Goal: Browse casually: Explore the website without a specific task or goal

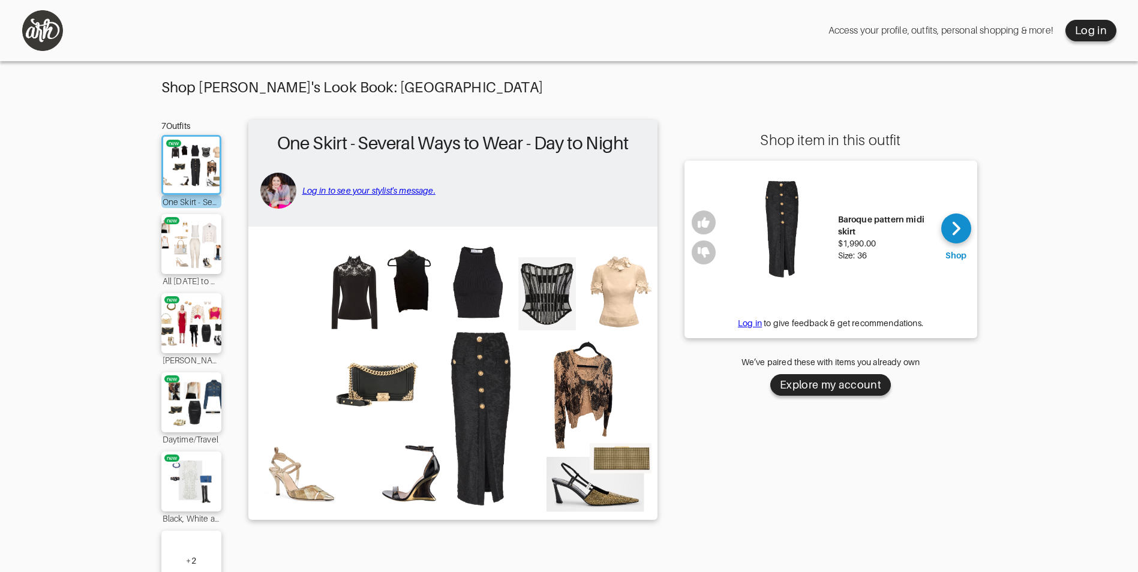
click at [474, 277] on img at bounding box center [452, 373] width 397 height 280
click at [791, 212] on img at bounding box center [782, 238] width 100 height 136
click at [384, 382] on img at bounding box center [452, 373] width 397 height 280
click at [196, 236] on img at bounding box center [191, 244] width 65 height 46
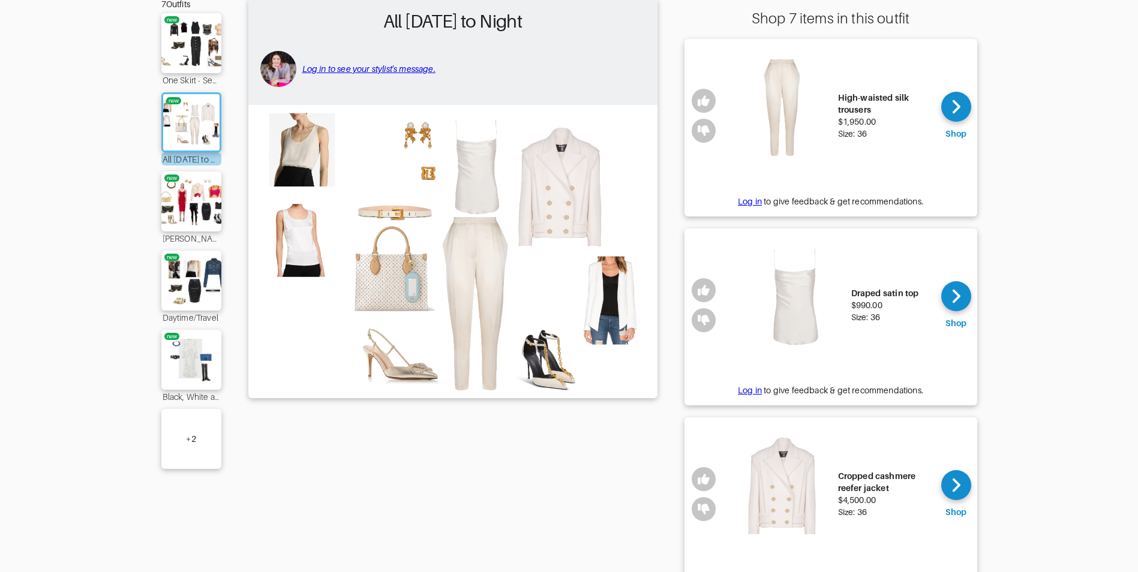
scroll to position [180, 0]
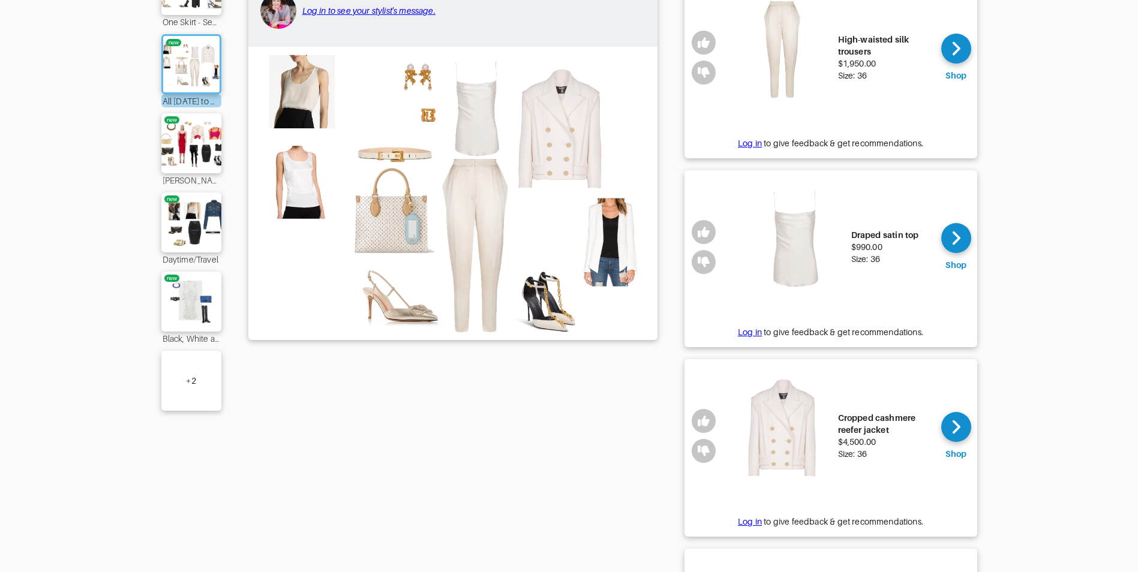
click at [811, 430] on img at bounding box center [782, 436] width 100 height 136
click at [622, 251] on img at bounding box center [452, 193] width 397 height 280
click at [199, 137] on img at bounding box center [191, 144] width 65 height 46
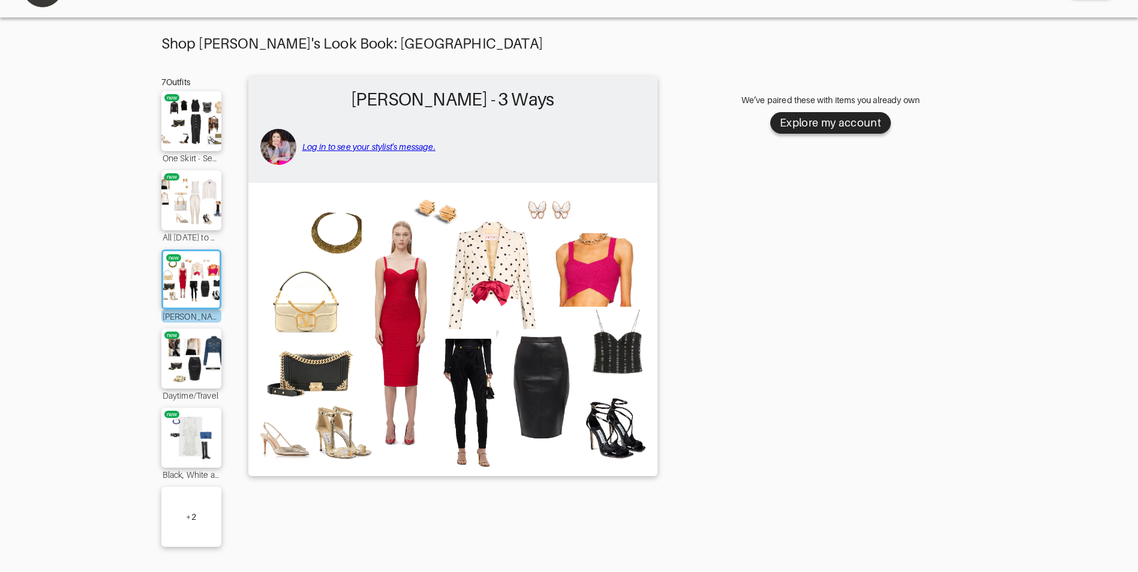
click at [626, 429] on img at bounding box center [452, 329] width 397 height 280
click at [202, 350] on img at bounding box center [191, 359] width 65 height 46
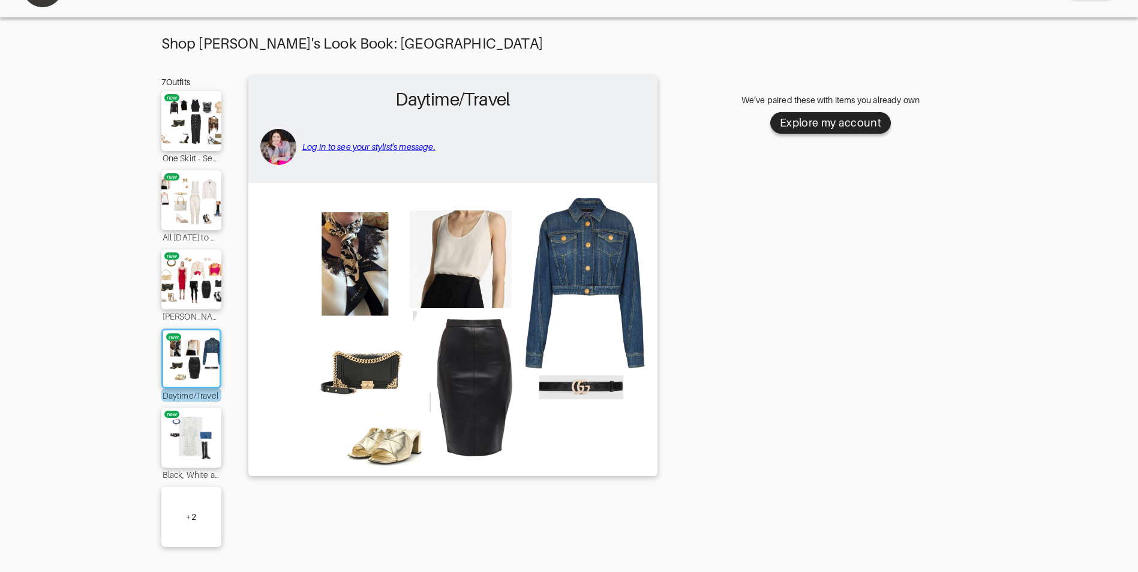
click at [597, 382] on img at bounding box center [452, 329] width 397 height 280
click at [205, 430] on img at bounding box center [191, 438] width 65 height 46
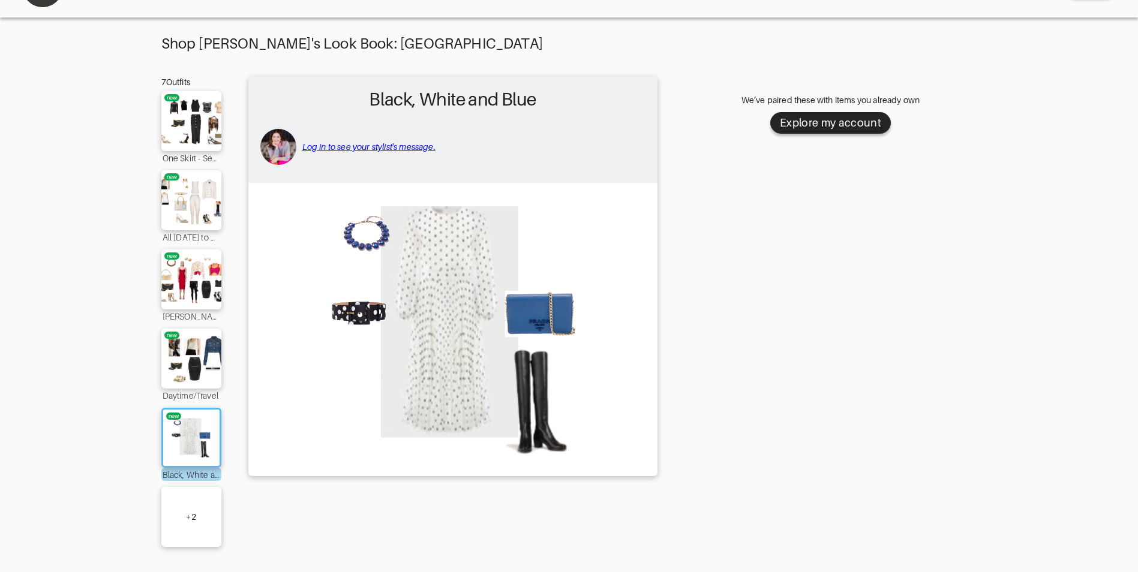
click at [551, 423] on img at bounding box center [452, 329] width 397 height 280
click at [196, 511] on div "+ 2" at bounding box center [191, 517] width 10 height 12
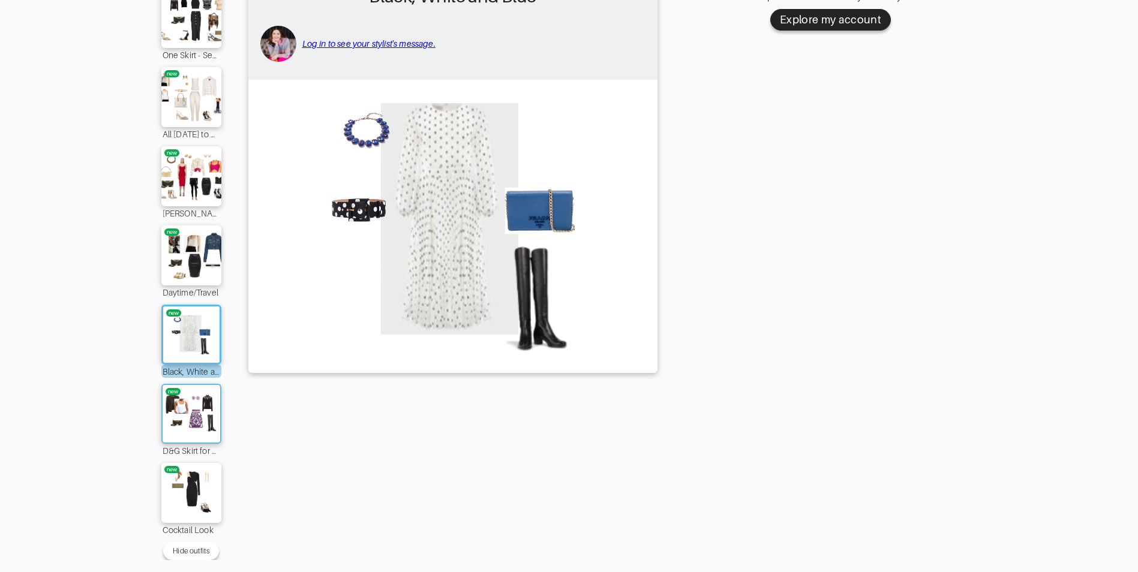
click at [187, 404] on img at bounding box center [191, 414] width 65 height 46
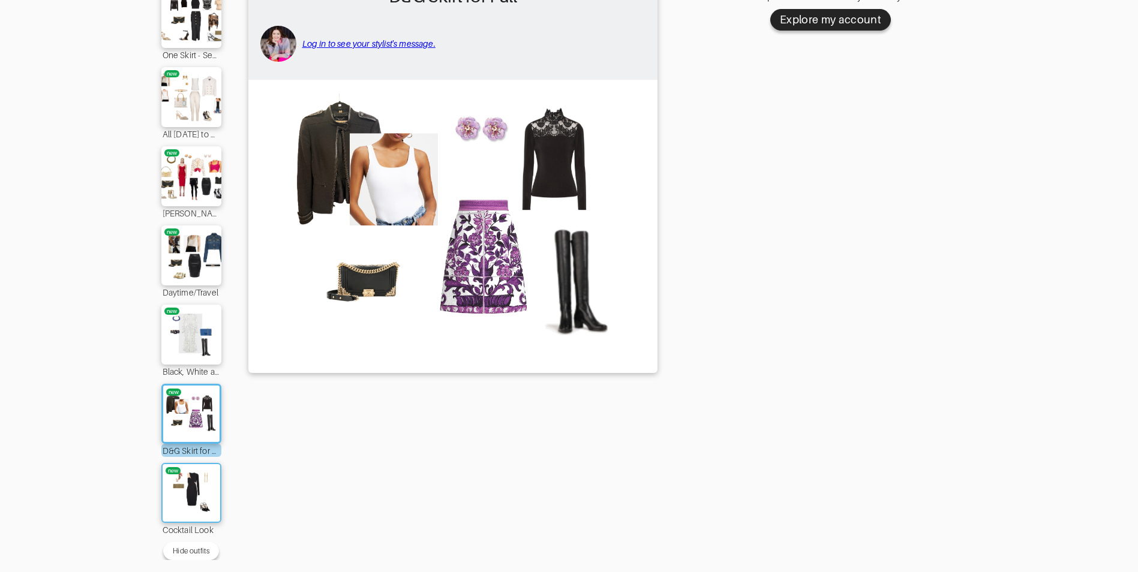
click at [198, 484] on img at bounding box center [191, 493] width 65 height 46
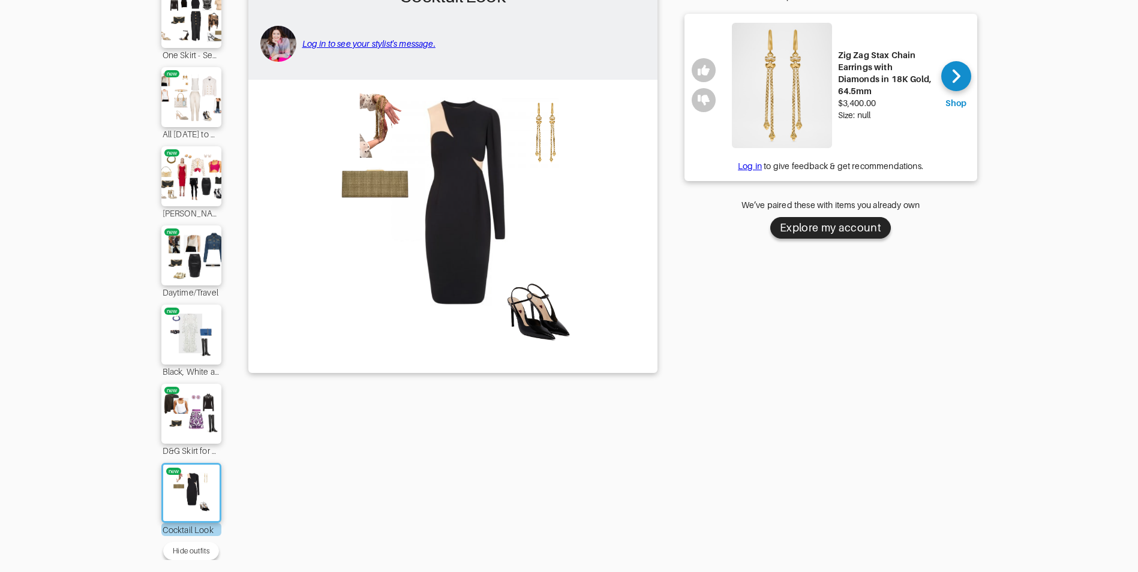
click at [882, 81] on div "Zig Zag Stax Chain Earrings with Diamonds in 18K Gold, 64.5mm" at bounding box center [885, 73] width 94 height 48
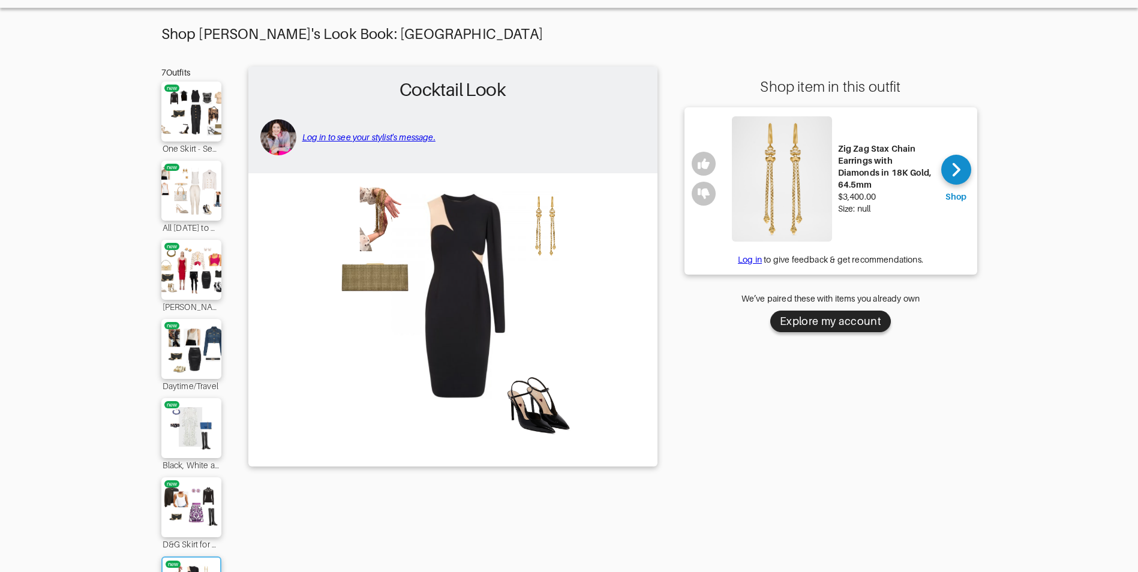
scroll to position [156, 0]
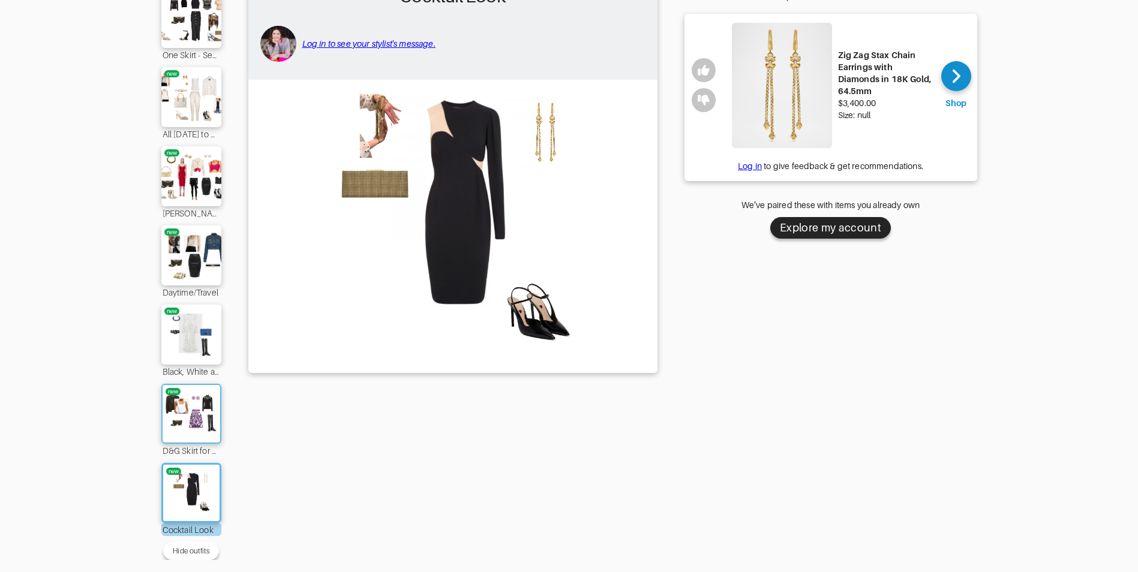
click at [180, 405] on img at bounding box center [191, 414] width 65 height 46
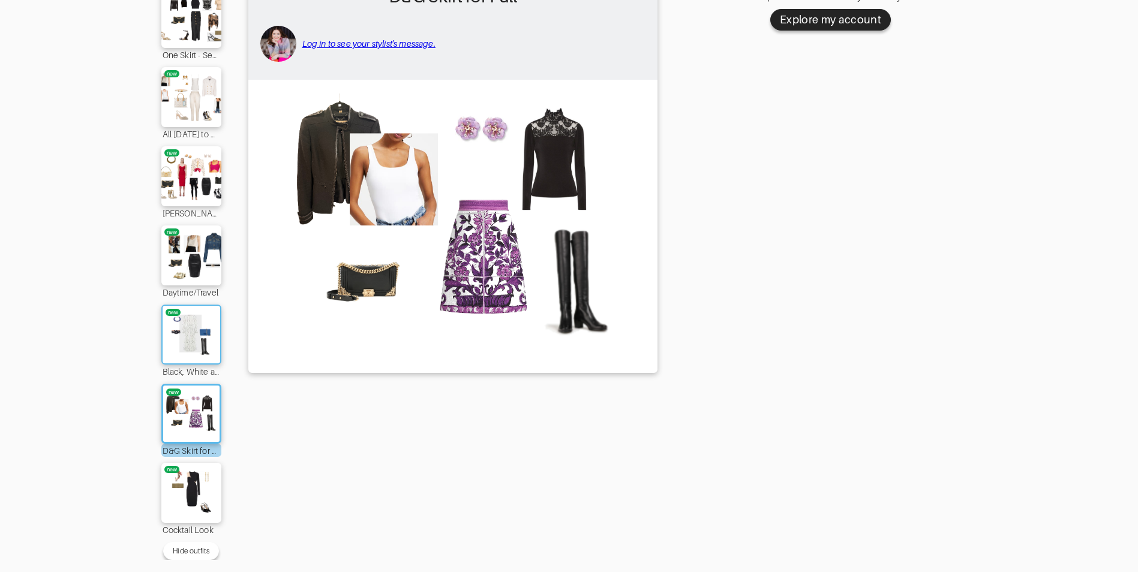
click at [199, 332] on img at bounding box center [191, 335] width 65 height 46
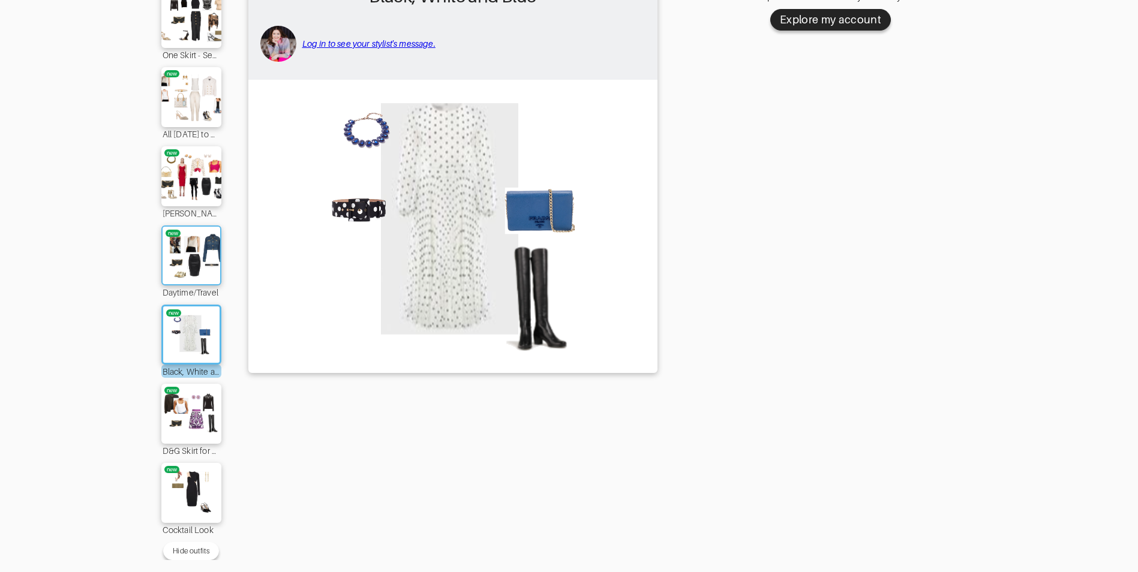
click at [199, 245] on img at bounding box center [191, 256] width 65 height 46
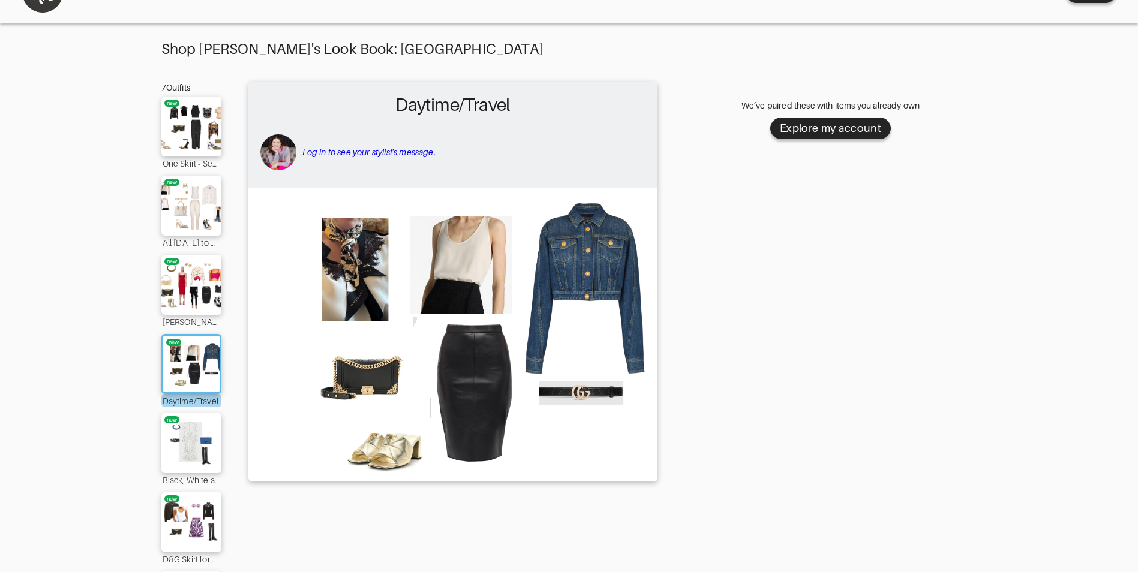
scroll to position [36, 0]
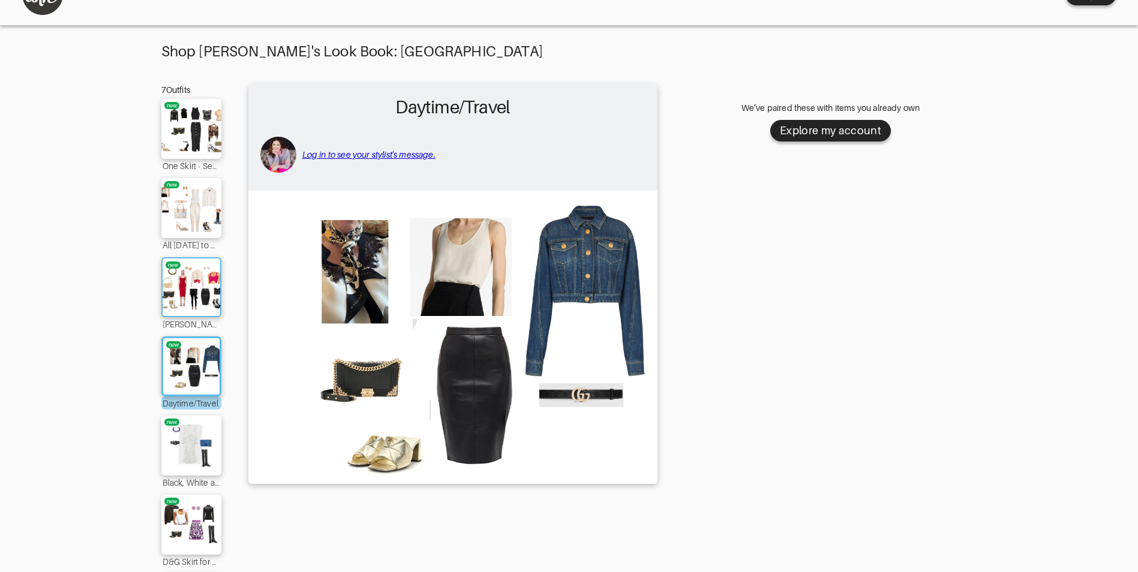
click at [207, 271] on img at bounding box center [191, 288] width 65 height 46
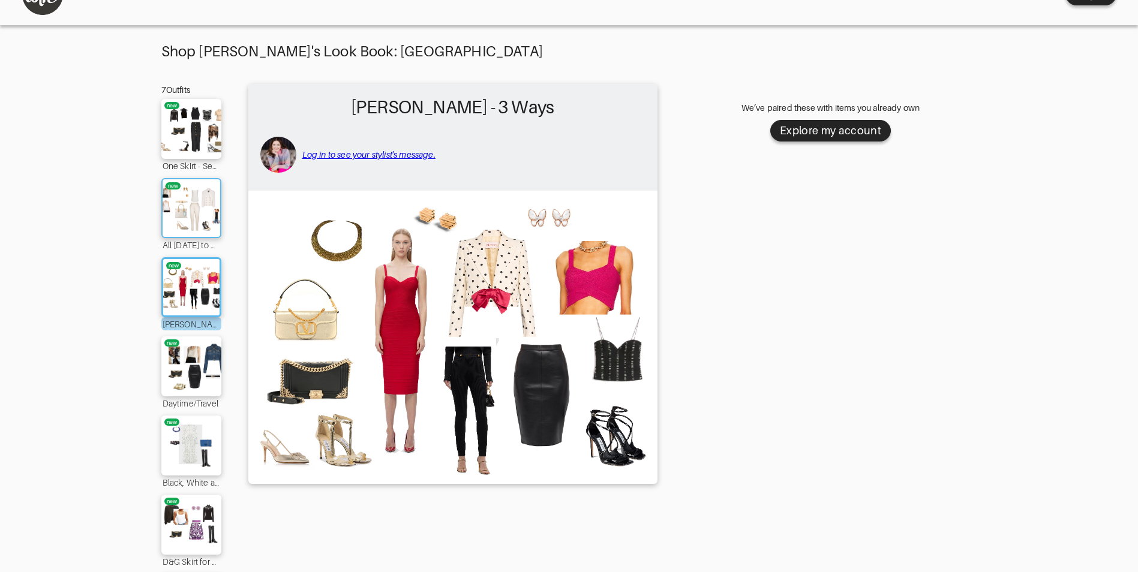
click at [206, 215] on img at bounding box center [191, 208] width 65 height 46
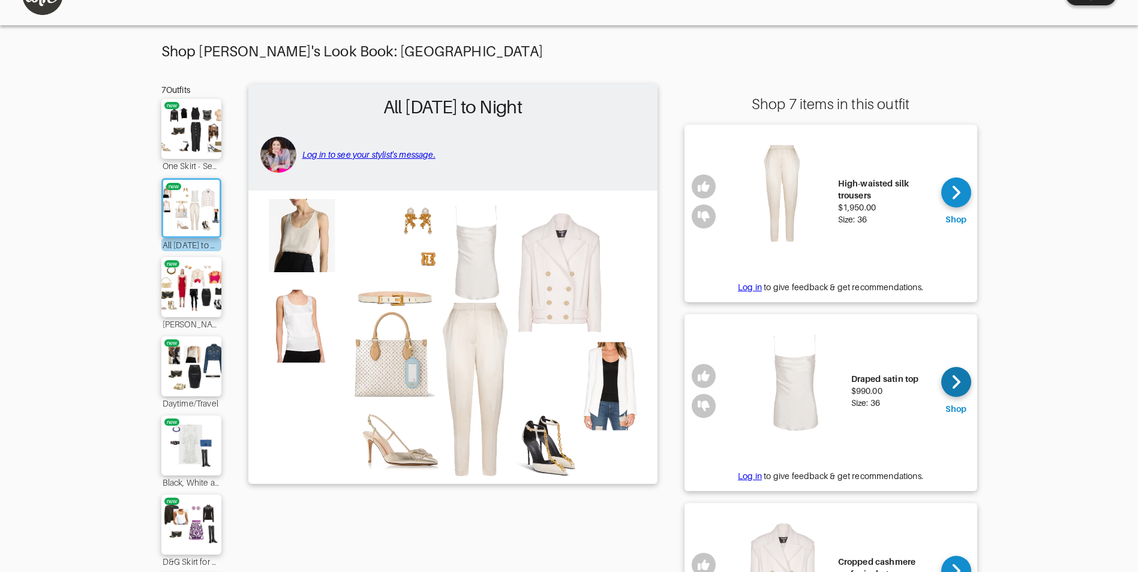
click at [957, 382] on icon at bounding box center [956, 382] width 9 height 18
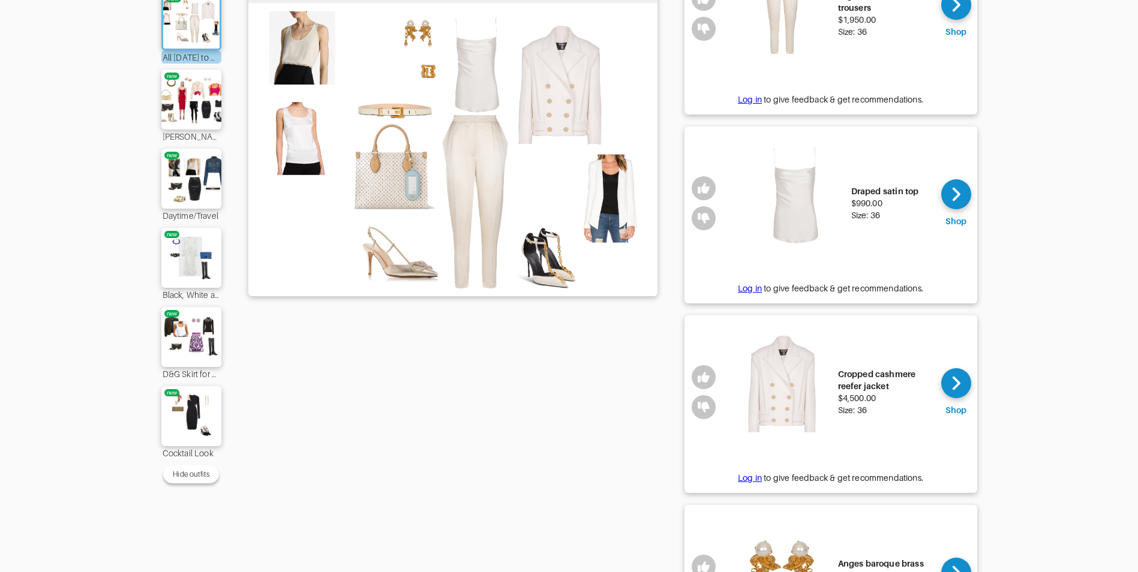
scroll to position [396, 0]
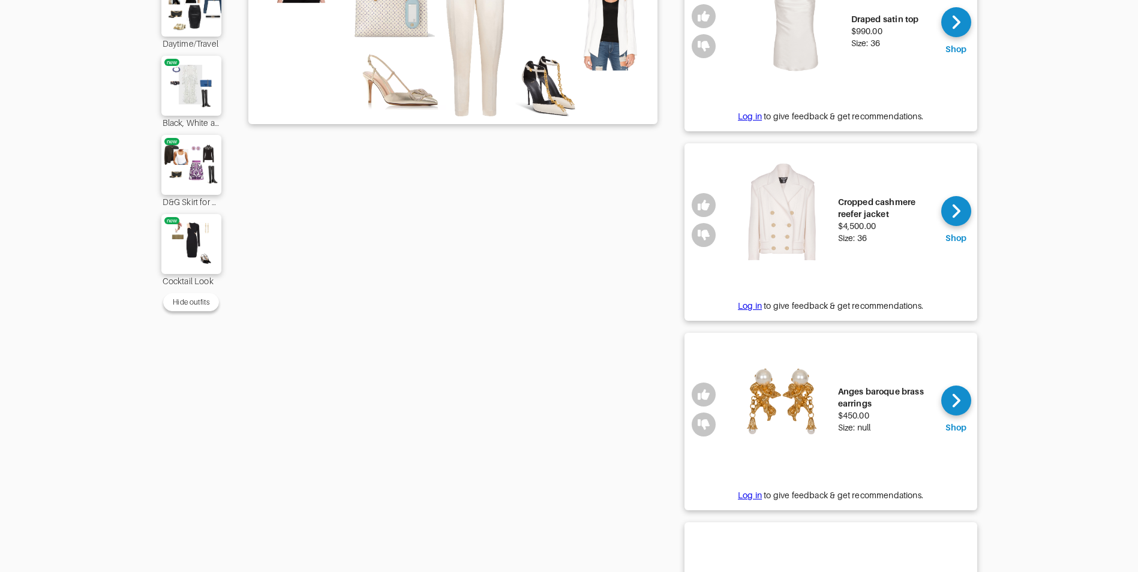
click at [847, 399] on div "Anges baroque brass earrings" at bounding box center [885, 398] width 94 height 24
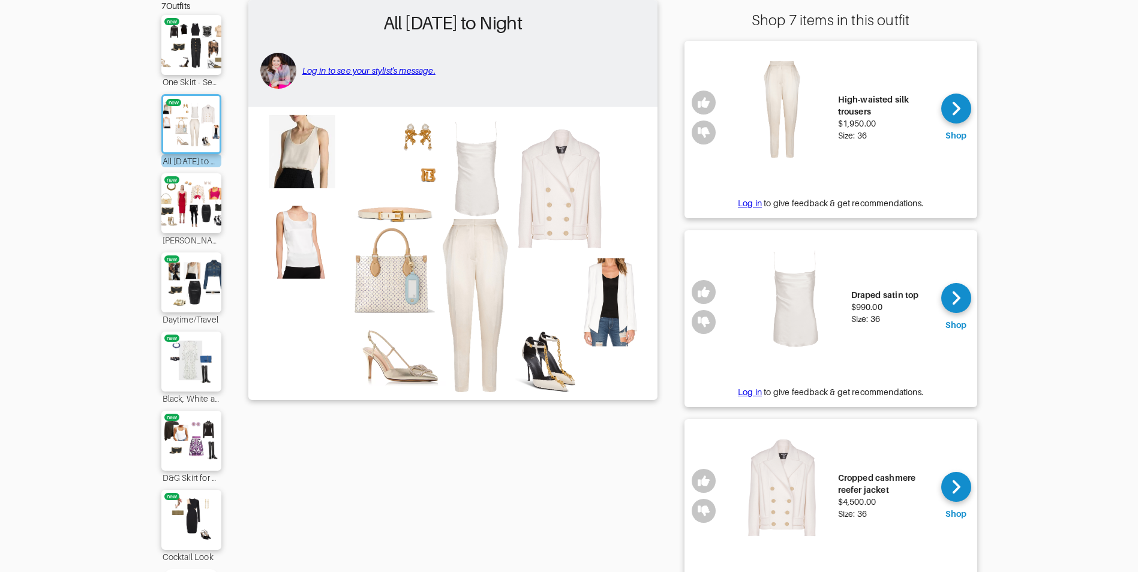
scroll to position [36, 0]
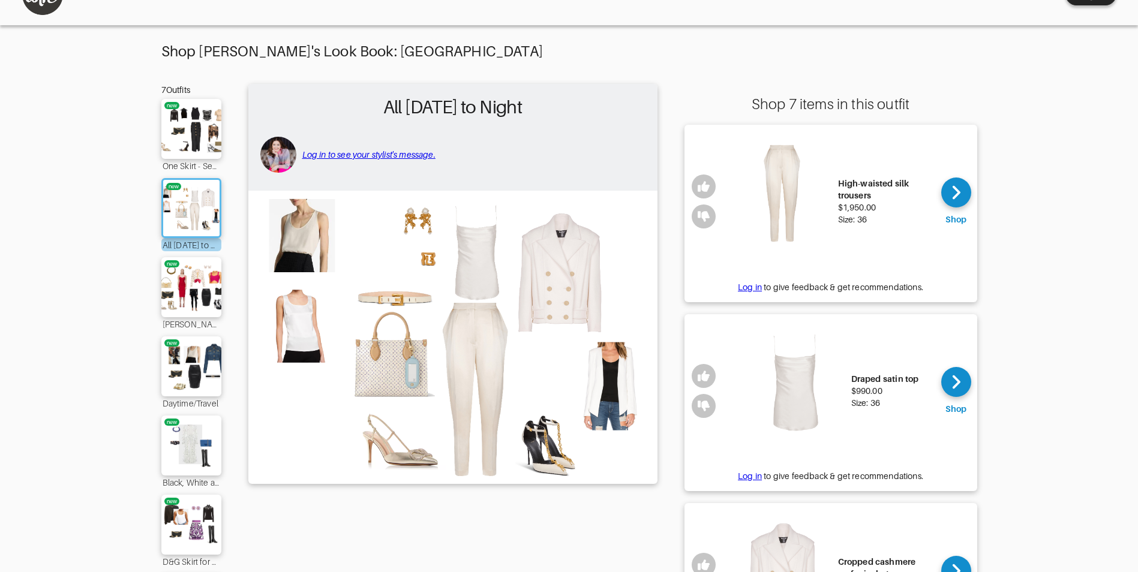
click at [549, 447] on img at bounding box center [452, 337] width 397 height 280
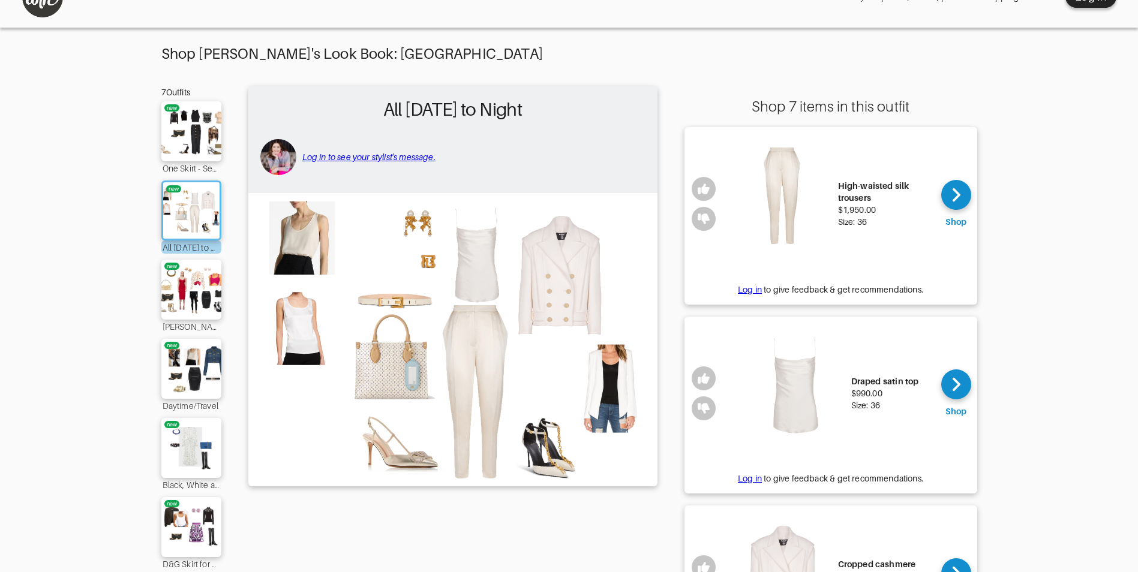
scroll to position [0, 0]
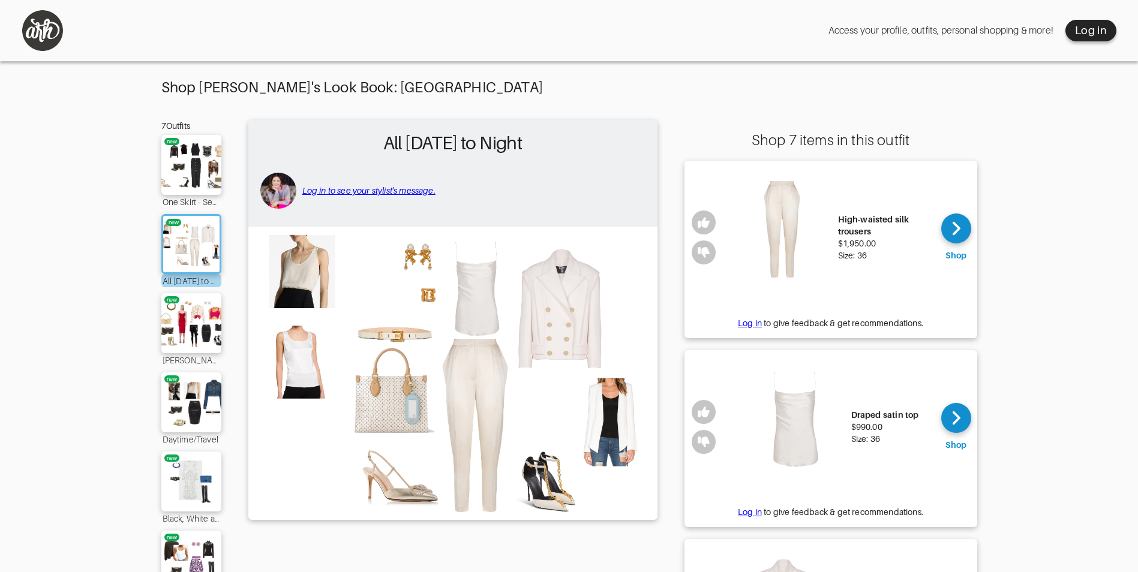
click at [851, 241] on div "$1,950.00" at bounding box center [885, 244] width 94 height 12
click at [203, 403] on img at bounding box center [191, 403] width 65 height 46
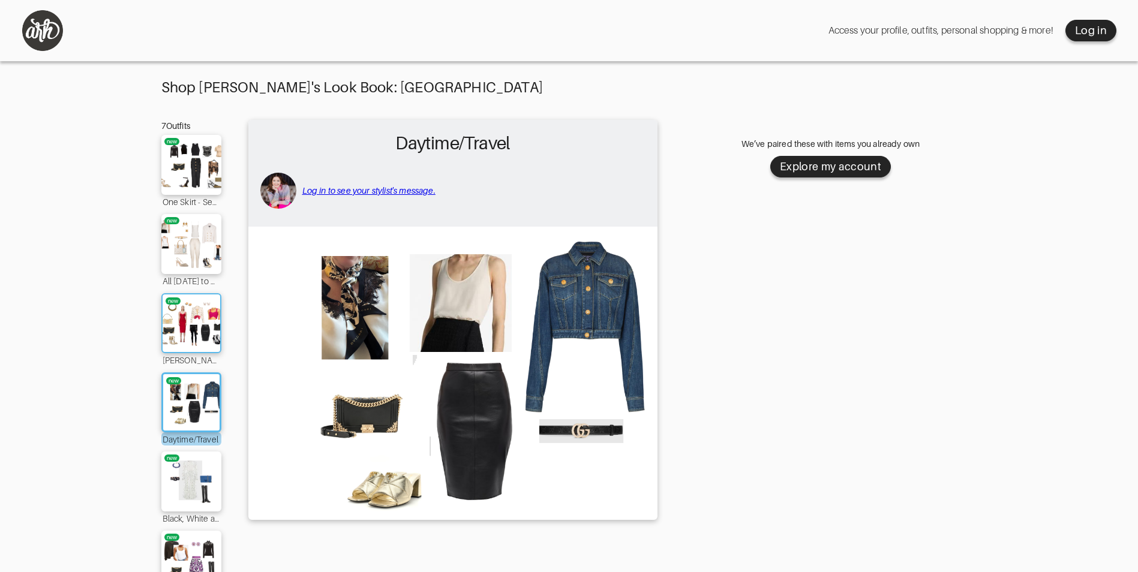
click at [204, 323] on img at bounding box center [191, 324] width 65 height 46
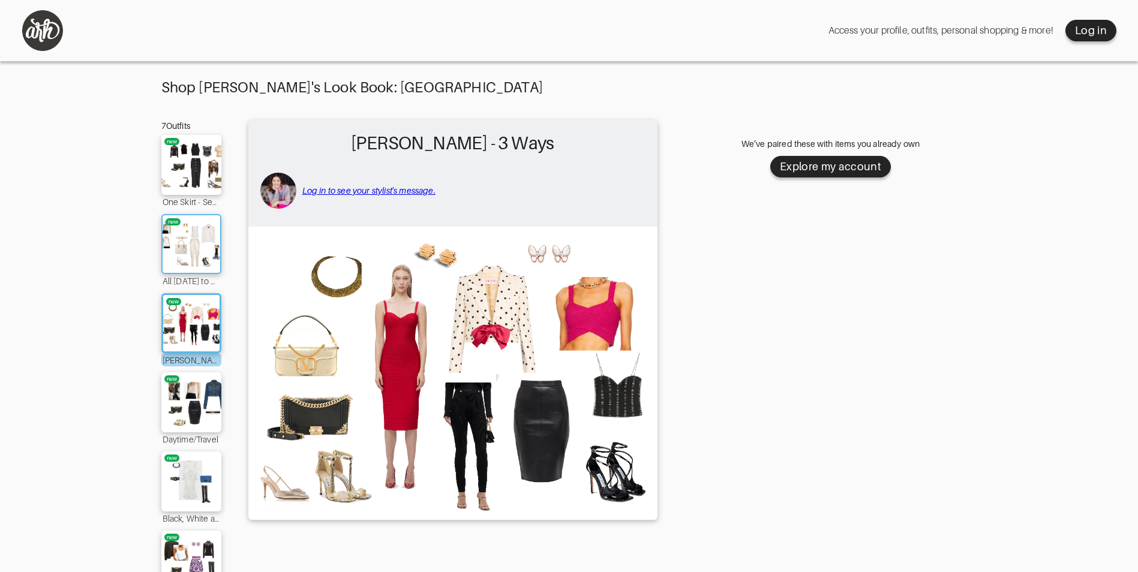
click at [195, 253] on img at bounding box center [191, 244] width 65 height 46
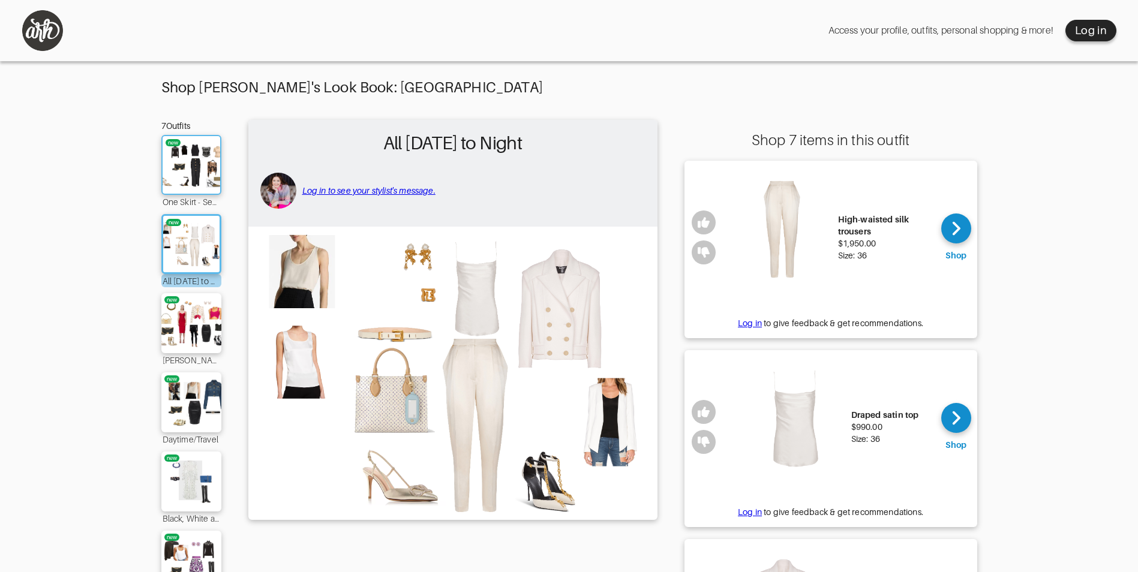
click at [187, 174] on img at bounding box center [191, 165] width 65 height 46
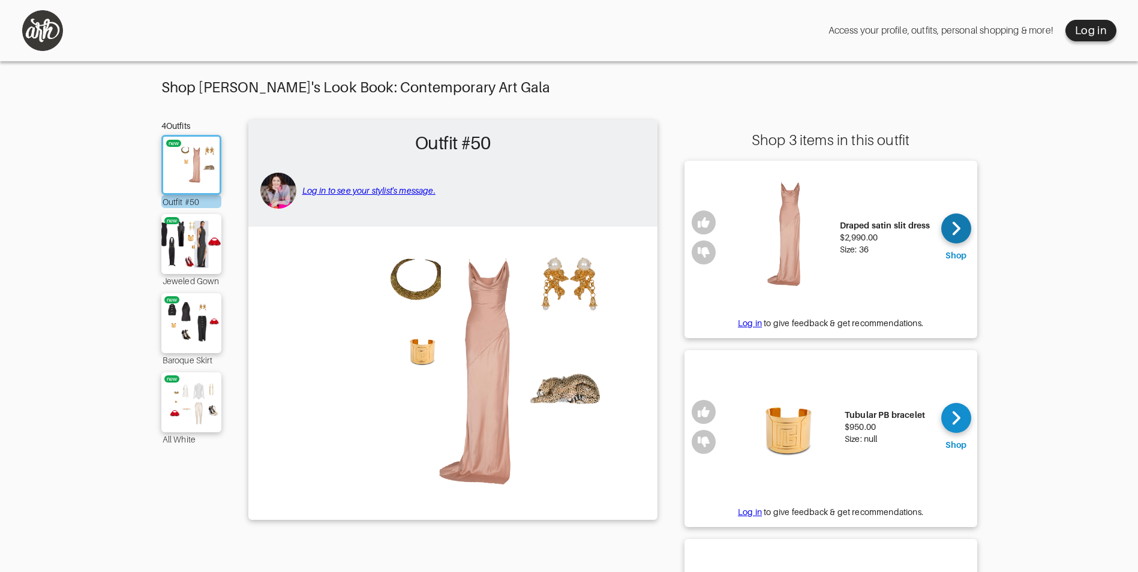
click at [957, 232] on icon at bounding box center [957, 229] width 8 height 14
click at [209, 245] on img at bounding box center [191, 244] width 65 height 46
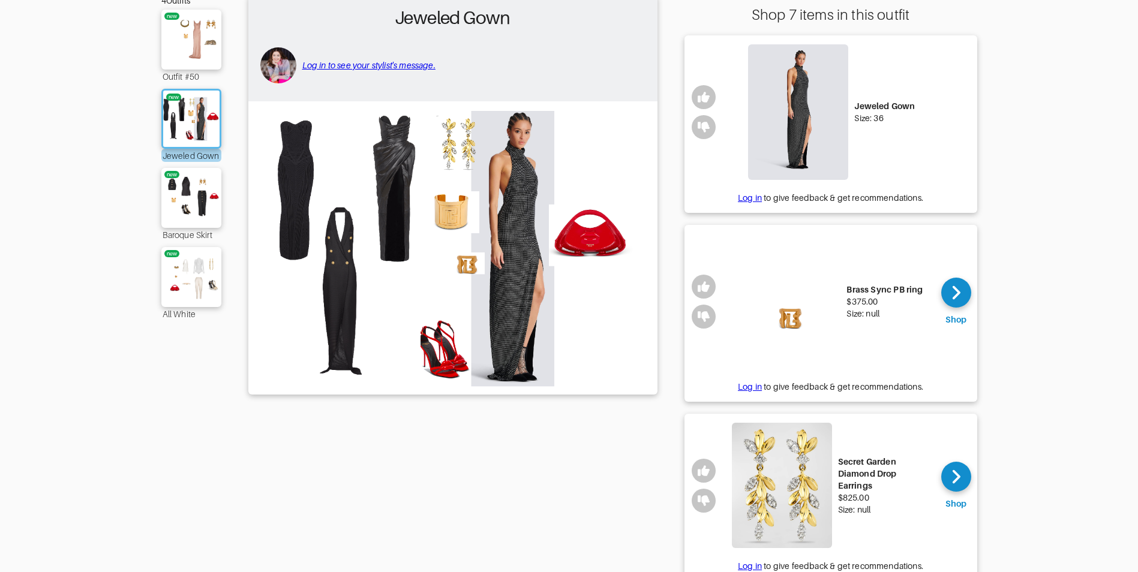
scroll to position [60, 0]
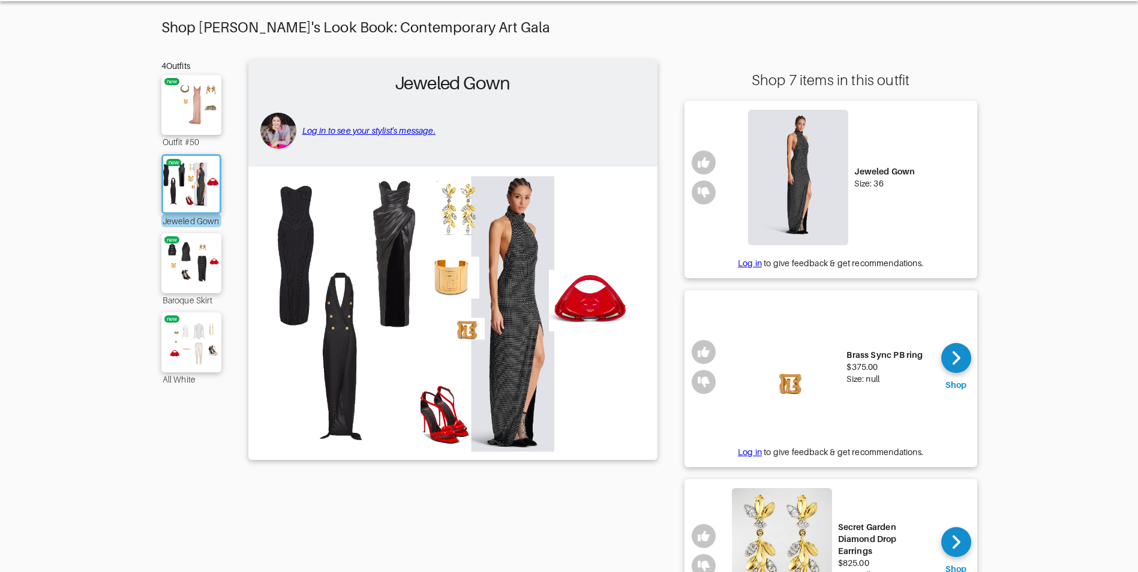
click at [875, 220] on div "Jeweled Gown Size: 36" at bounding box center [832, 178] width 206 height 142
click at [803, 174] on img at bounding box center [798, 178] width 100 height 136
click at [869, 175] on div "Jeweled Gown" at bounding box center [884, 172] width 61 height 12
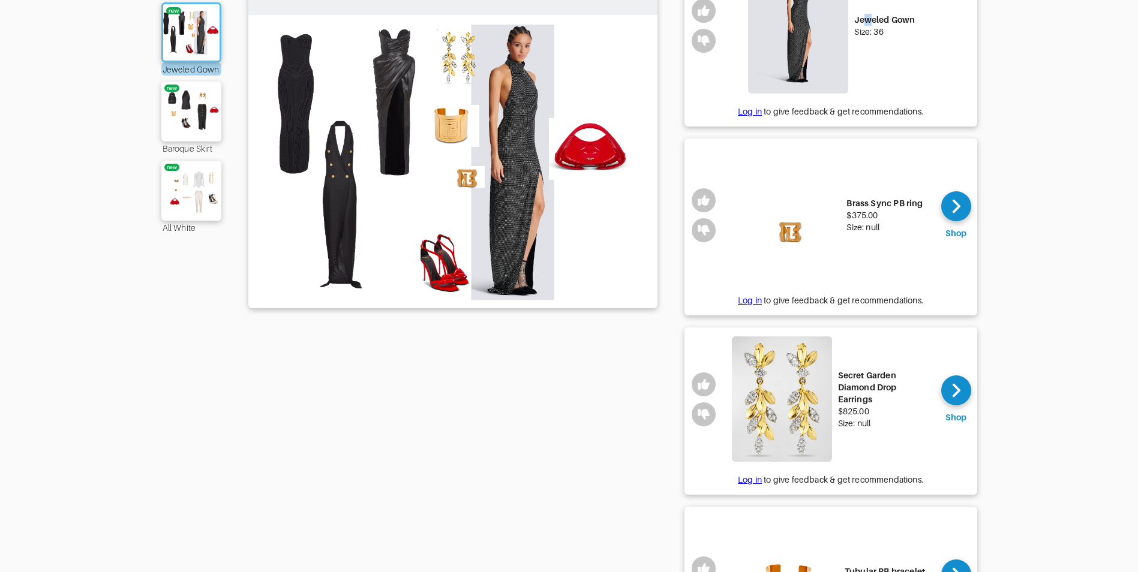
scroll to position [131, 0]
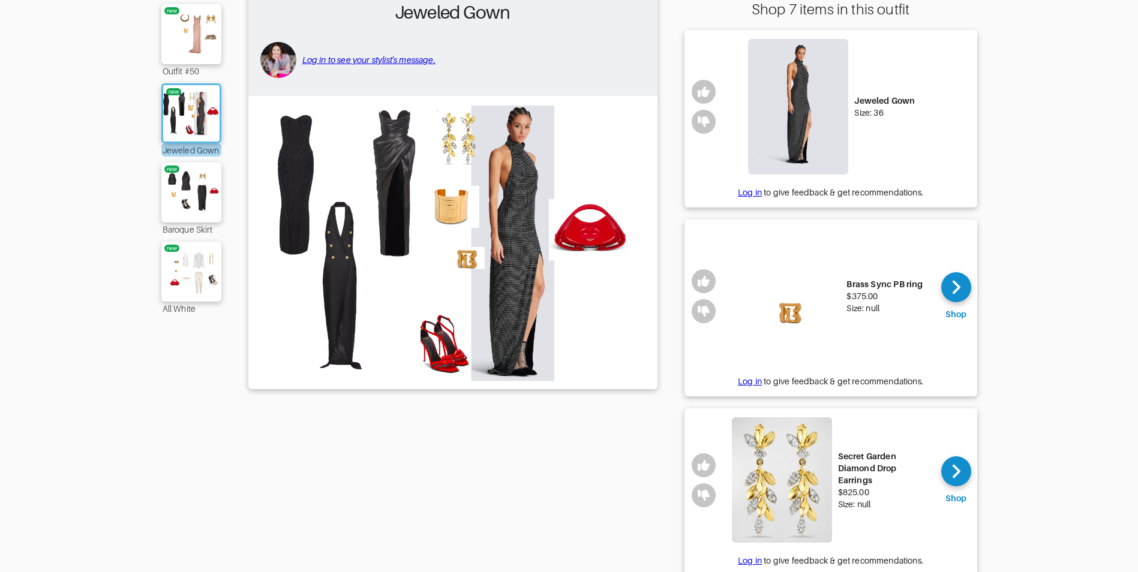
click at [883, 136] on div "Jeweled Gown Size: 36" at bounding box center [832, 107] width 206 height 142
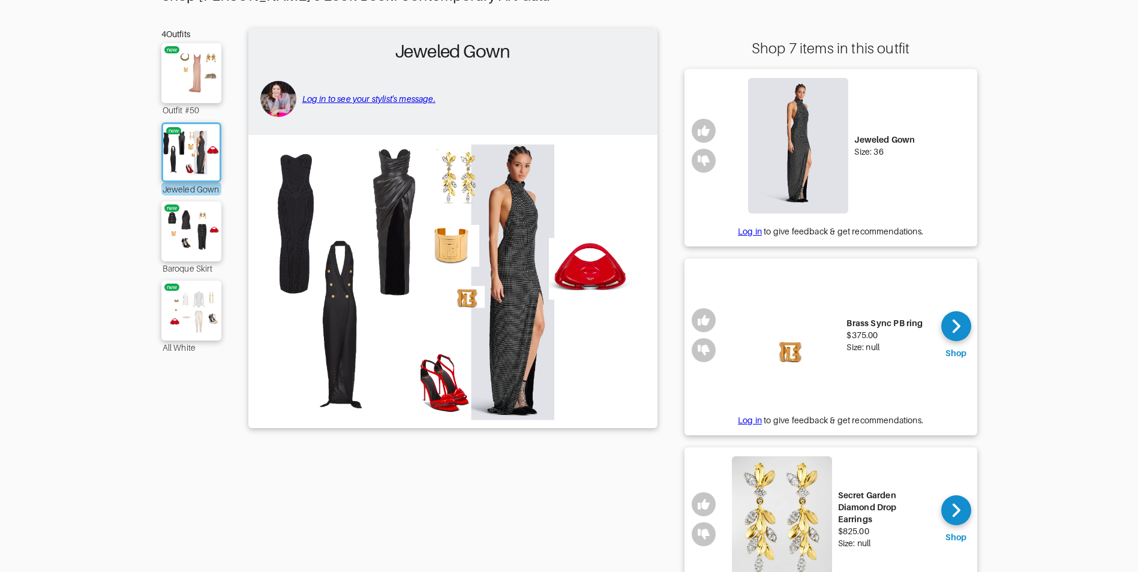
scroll to position [11, 0]
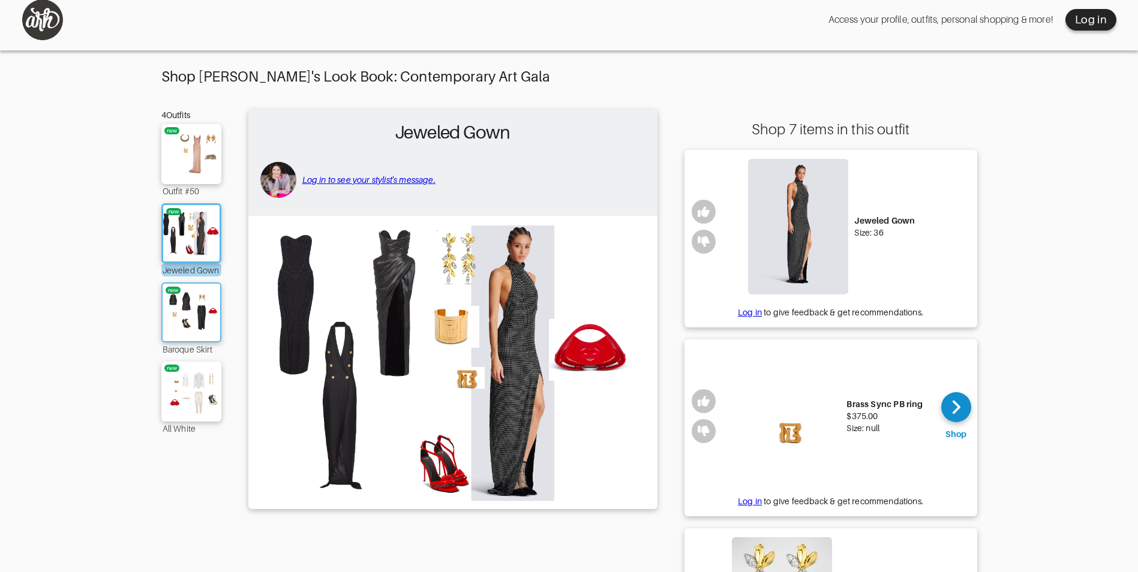
click at [192, 317] on img at bounding box center [191, 313] width 65 height 46
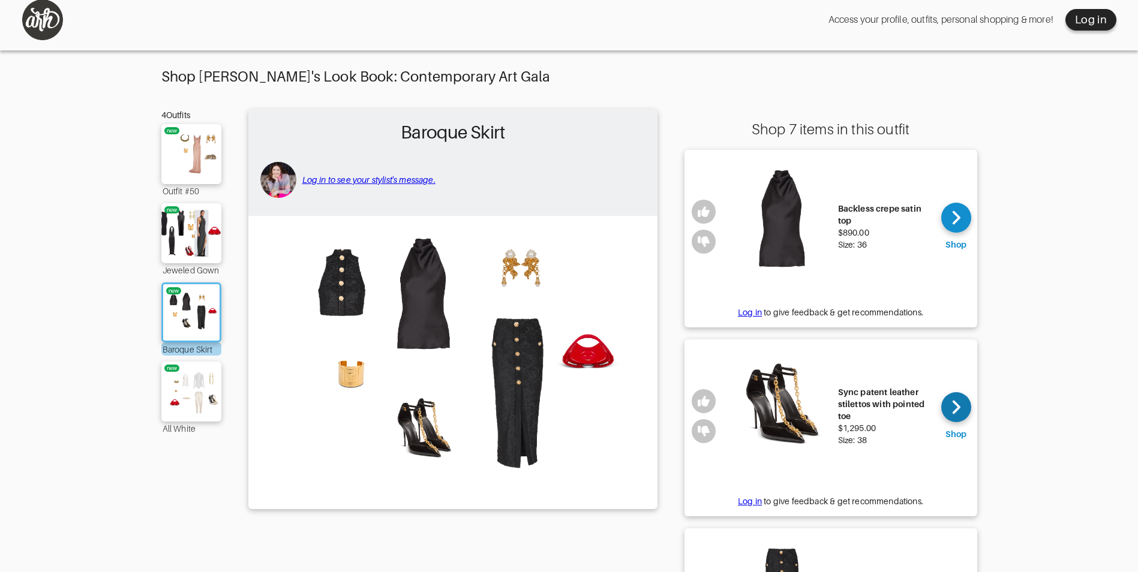
click at [960, 407] on icon at bounding box center [957, 407] width 8 height 14
click at [202, 400] on img at bounding box center [191, 392] width 65 height 46
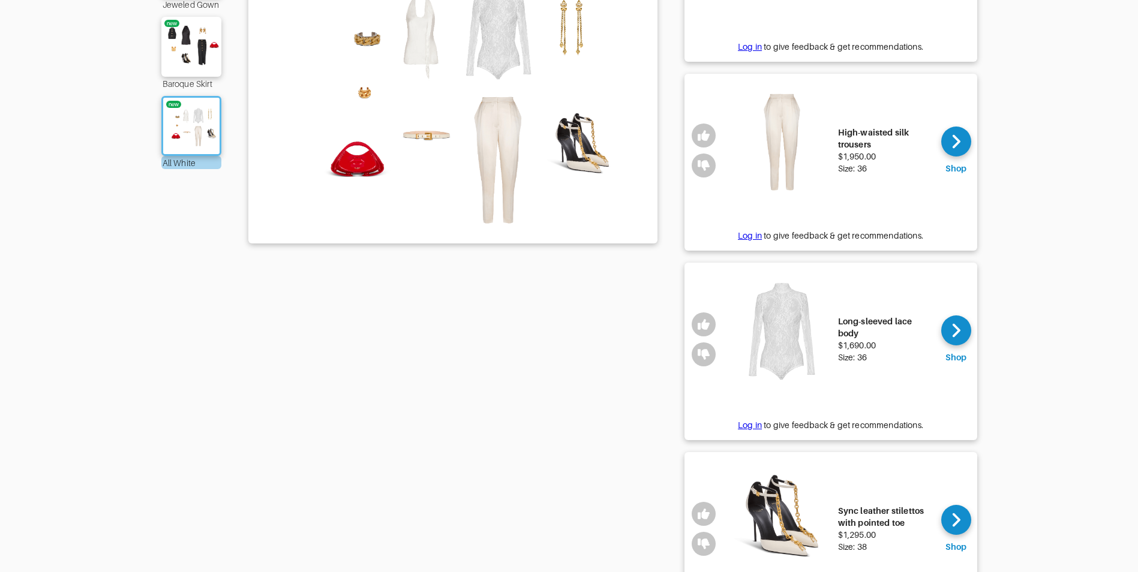
scroll to position [371, 0]
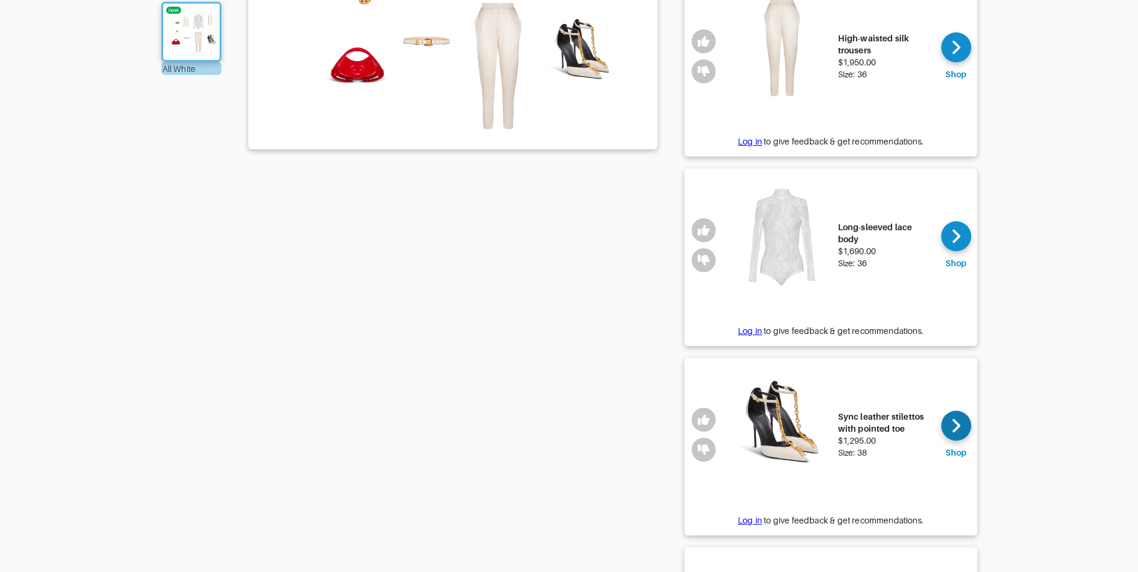
click at [952, 428] on icon at bounding box center [956, 426] width 9 height 18
